Goal: Use online tool/utility: Utilize a website feature to perform a specific function

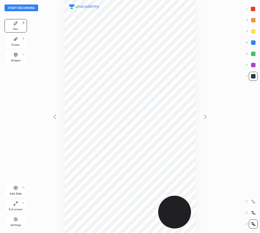
scroll to position [233, 170]
click at [26, 10] on button "Start recording" at bounding box center [21, 7] width 34 height 7
click at [15, 188] on icon at bounding box center [16, 188] width 2 height 2
click at [54, 119] on icon at bounding box center [54, 116] width 7 height 7
click at [204, 117] on icon at bounding box center [205, 116] width 7 height 7
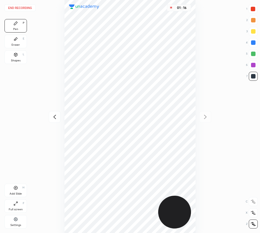
drag, startPoint x: 254, startPoint y: 9, endPoint x: 212, endPoint y: 34, distance: 49.0
click at [253, 9] on div at bounding box center [252, 9] width 4 height 4
click at [19, 42] on div "Eraser E" at bounding box center [15, 41] width 22 height 13
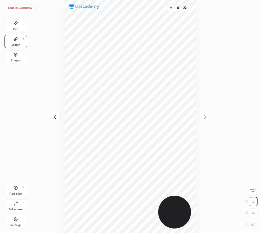
drag, startPoint x: 14, startPoint y: 25, endPoint x: 60, endPoint y: 34, distance: 47.7
click at [15, 26] on div "Pen P" at bounding box center [15, 25] width 22 height 13
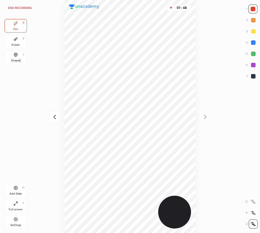
click at [19, 59] on div "Shapes" at bounding box center [16, 60] width 10 height 3
click at [15, 28] on div "Pen" at bounding box center [15, 29] width 5 height 3
click at [254, 76] on div at bounding box center [253, 76] width 4 height 4
click at [252, 64] on div at bounding box center [253, 65] width 4 height 4
drag, startPoint x: 19, startPoint y: 188, endPoint x: 13, endPoint y: 214, distance: 26.8
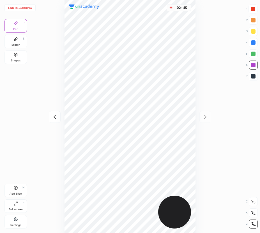
click at [19, 188] on div "Add Slide H" at bounding box center [15, 189] width 22 height 13
click at [55, 116] on icon at bounding box center [54, 116] width 7 height 7
click at [205, 116] on icon at bounding box center [205, 117] width 3 height 4
drag, startPoint x: 9, startPoint y: 45, endPoint x: 64, endPoint y: 58, distance: 56.6
click at [9, 45] on div "Eraser E" at bounding box center [15, 41] width 22 height 13
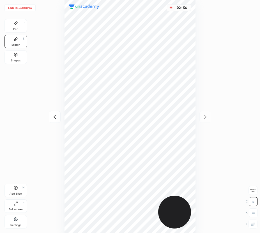
drag, startPoint x: 16, startPoint y: 26, endPoint x: 55, endPoint y: 56, distance: 48.9
click at [17, 27] on div "Pen P" at bounding box center [15, 25] width 22 height 13
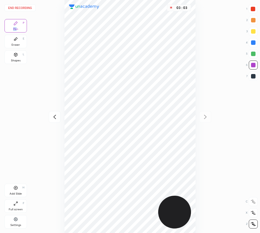
click at [27, 10] on button "End recording" at bounding box center [19, 7] width 31 height 7
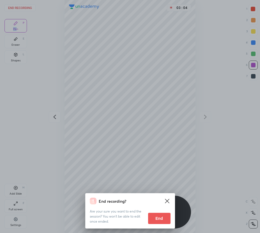
click at [161, 217] on button "End" at bounding box center [159, 217] width 22 height 11
